Goal: Find specific page/section: Find specific page/section

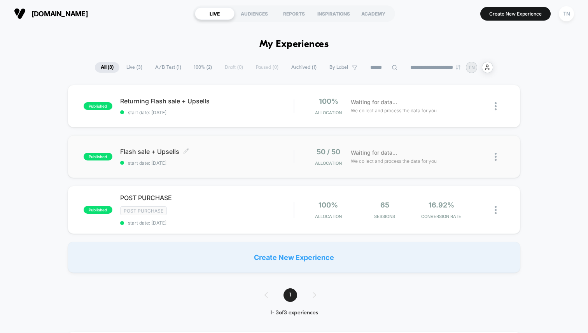
click at [226, 154] on span "Flash sale + Upsells Click to edit experience details" at bounding box center [206, 152] width 173 height 8
